Goal: Use online tool/utility: Utilize a website feature to perform a specific function

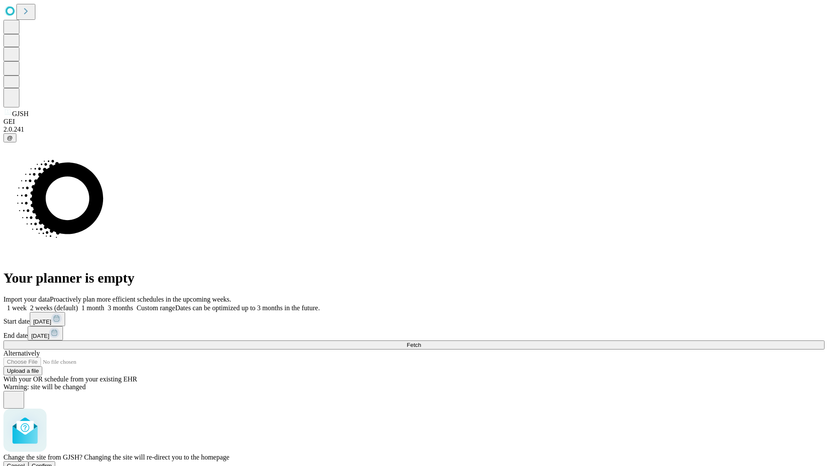
click at [52, 462] on span "Confirm" at bounding box center [42, 465] width 20 height 6
click at [27, 304] on label "1 week" at bounding box center [14, 307] width 23 height 7
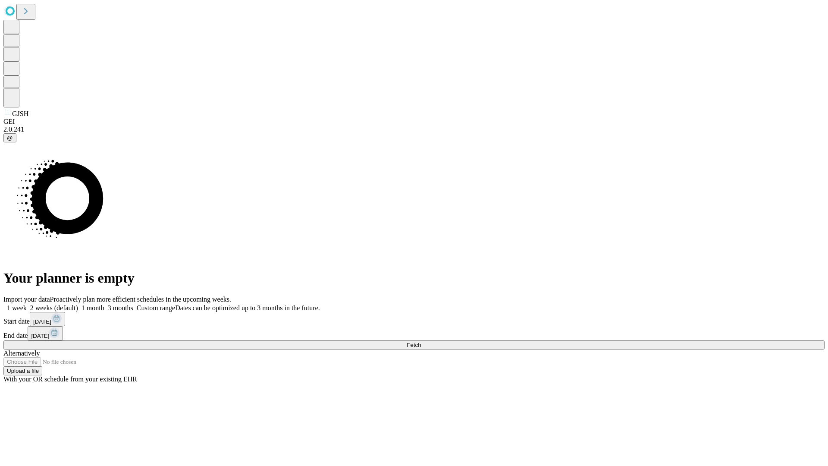
click at [421, 341] on span "Fetch" at bounding box center [414, 344] width 14 height 6
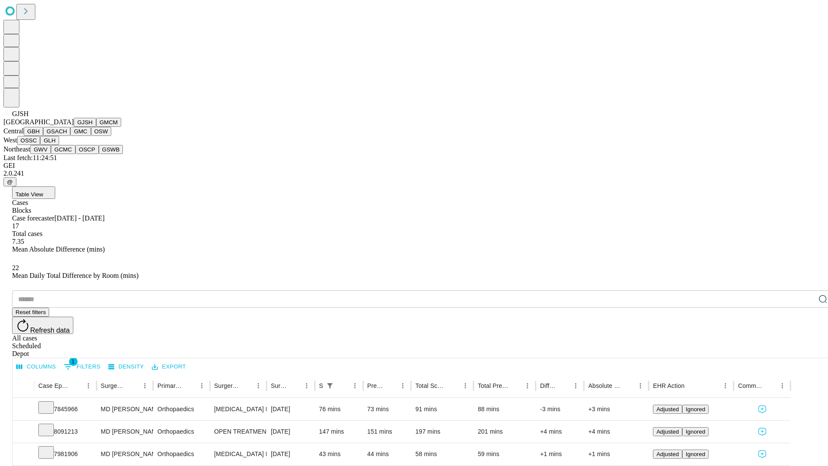
click at [96, 127] on button "GMCM" at bounding box center [108, 122] width 25 height 9
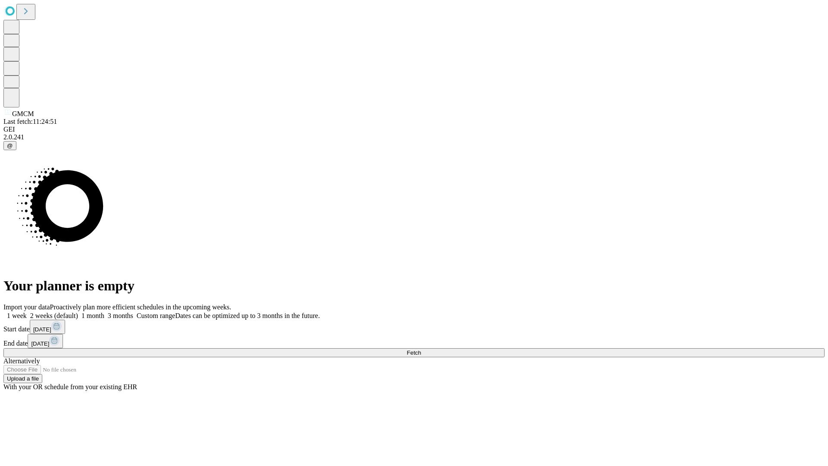
click at [27, 312] on label "1 week" at bounding box center [14, 315] width 23 height 7
click at [421, 349] on span "Fetch" at bounding box center [414, 352] width 14 height 6
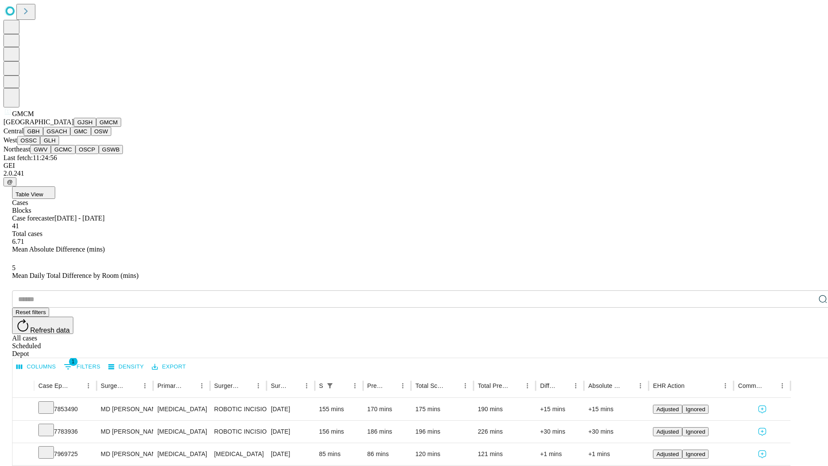
click at [43, 136] on button "GBH" at bounding box center [33, 131] width 19 height 9
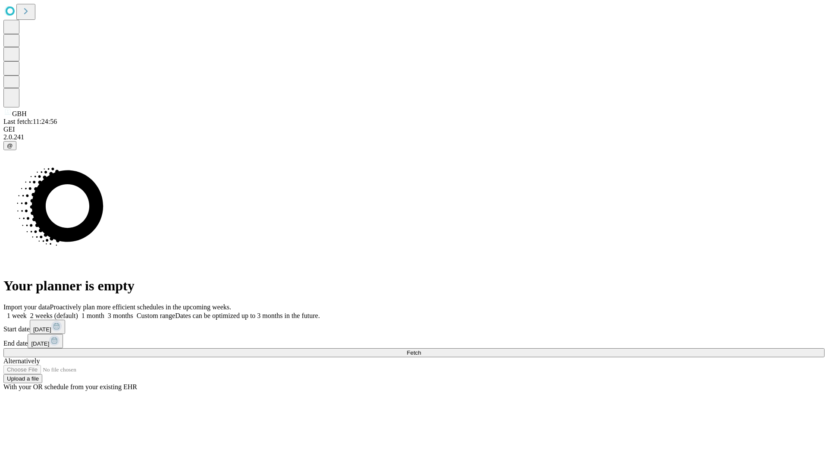
click at [27, 312] on label "1 week" at bounding box center [14, 315] width 23 height 7
click at [421, 349] on span "Fetch" at bounding box center [414, 352] width 14 height 6
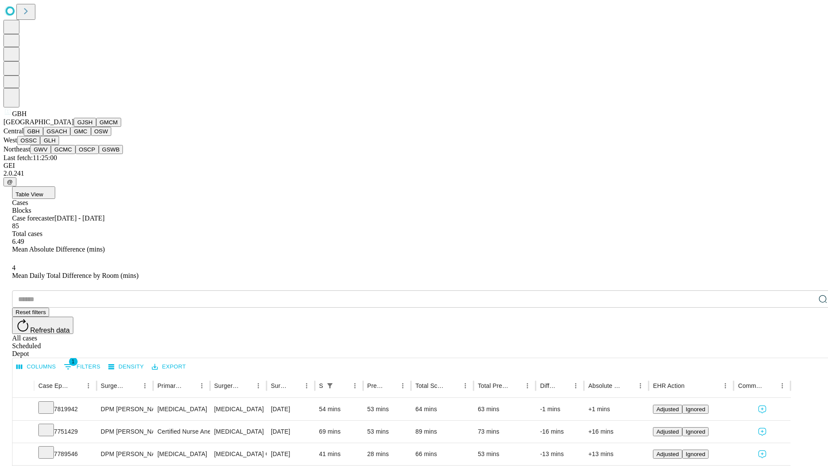
click at [67, 136] on button "GSACH" at bounding box center [56, 131] width 27 height 9
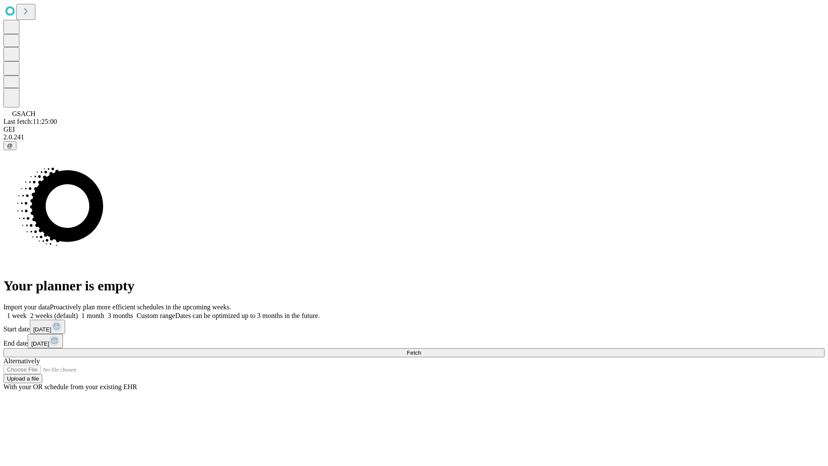
click at [27, 312] on label "1 week" at bounding box center [14, 315] width 23 height 7
click at [421, 349] on span "Fetch" at bounding box center [414, 352] width 14 height 6
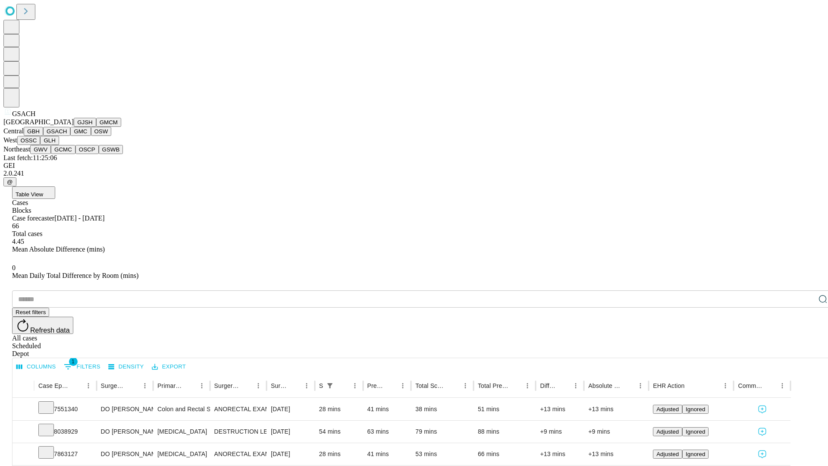
click at [70, 136] on button "GMC" at bounding box center [80, 131] width 20 height 9
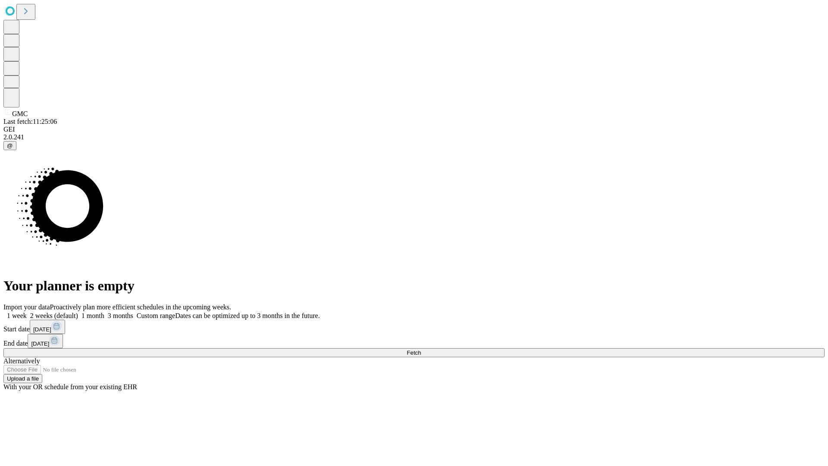
click at [27, 312] on label "1 week" at bounding box center [14, 315] width 23 height 7
click at [421, 349] on span "Fetch" at bounding box center [414, 352] width 14 height 6
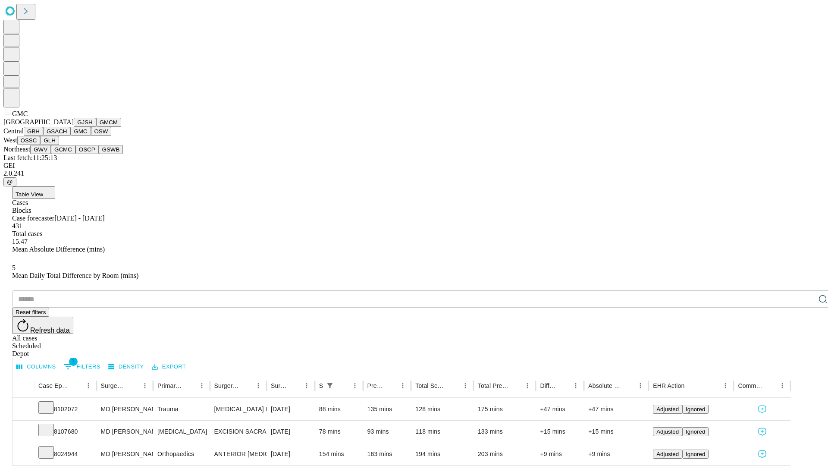
click at [91, 136] on button "OSW" at bounding box center [101, 131] width 21 height 9
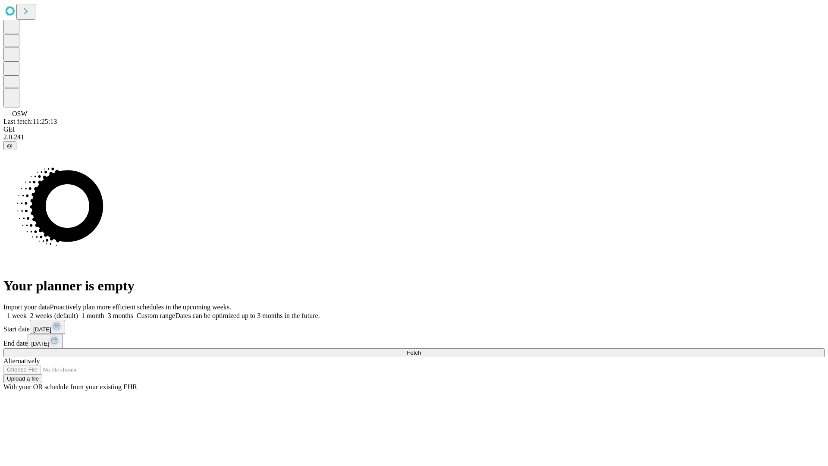
click at [27, 312] on label "1 week" at bounding box center [14, 315] width 23 height 7
click at [421, 349] on span "Fetch" at bounding box center [414, 352] width 14 height 6
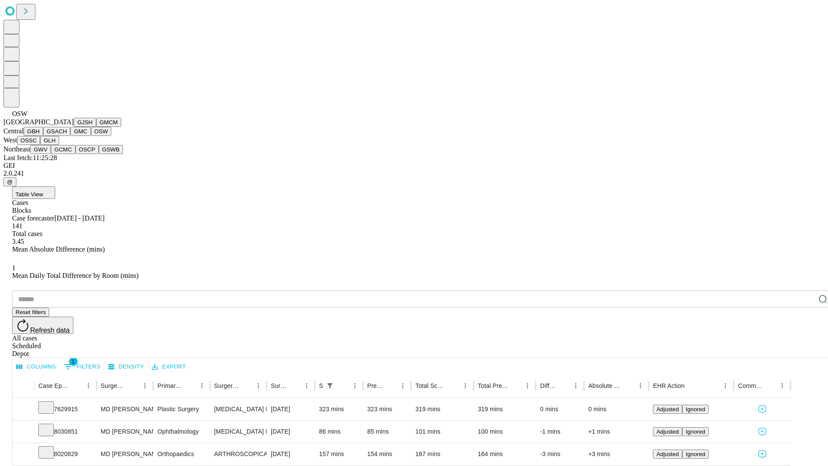
click at [41, 145] on button "OSSC" at bounding box center [28, 140] width 23 height 9
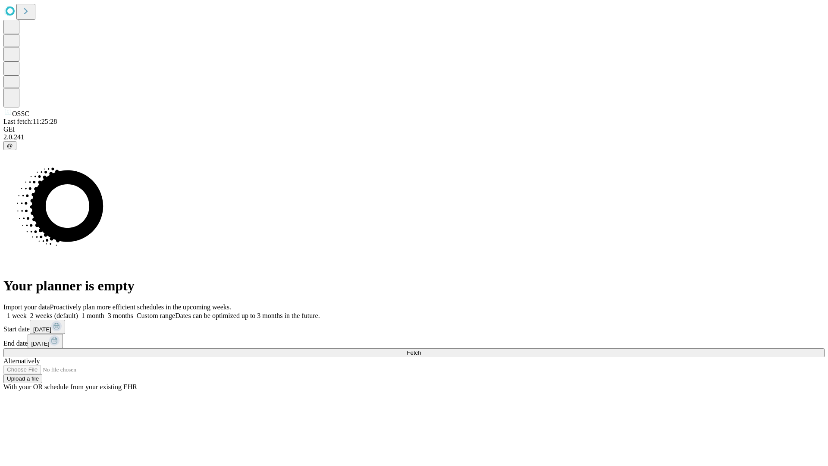
click at [27, 312] on label "1 week" at bounding box center [14, 315] width 23 height 7
click at [421, 349] on span "Fetch" at bounding box center [414, 352] width 14 height 6
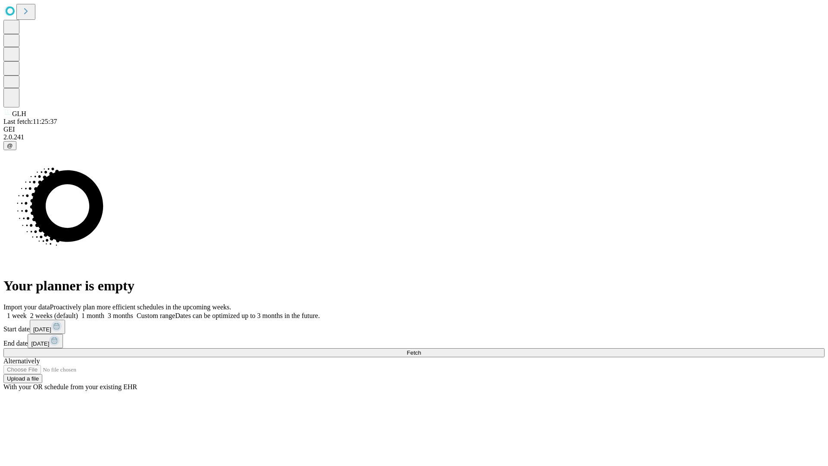
click at [27, 312] on label "1 week" at bounding box center [14, 315] width 23 height 7
click at [421, 349] on span "Fetch" at bounding box center [414, 352] width 14 height 6
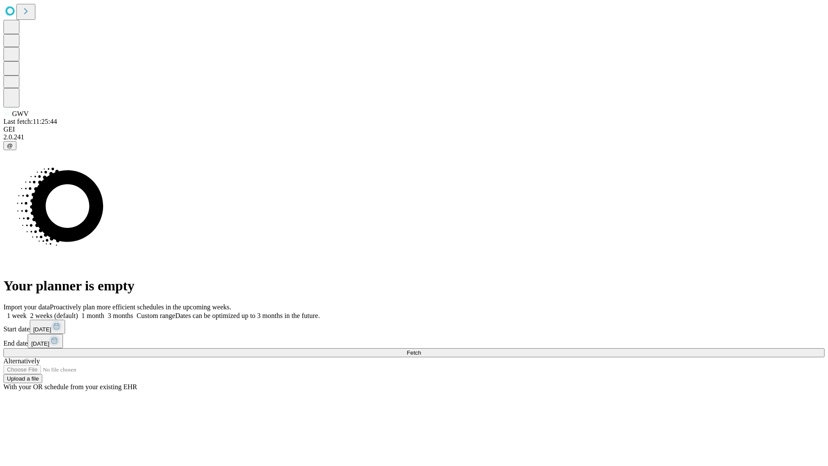
click at [27, 312] on label "1 week" at bounding box center [14, 315] width 23 height 7
click at [421, 349] on span "Fetch" at bounding box center [414, 352] width 14 height 6
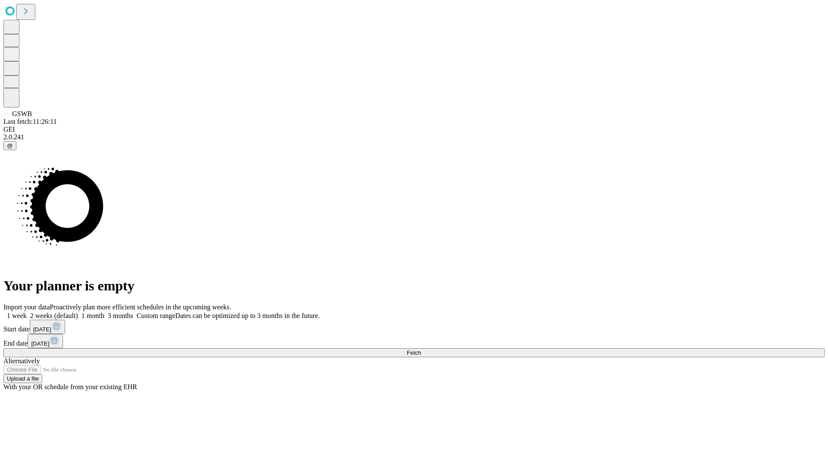
click at [27, 312] on label "1 week" at bounding box center [14, 315] width 23 height 7
click at [421, 349] on span "Fetch" at bounding box center [414, 352] width 14 height 6
